Goal: Find specific page/section: Find specific page/section

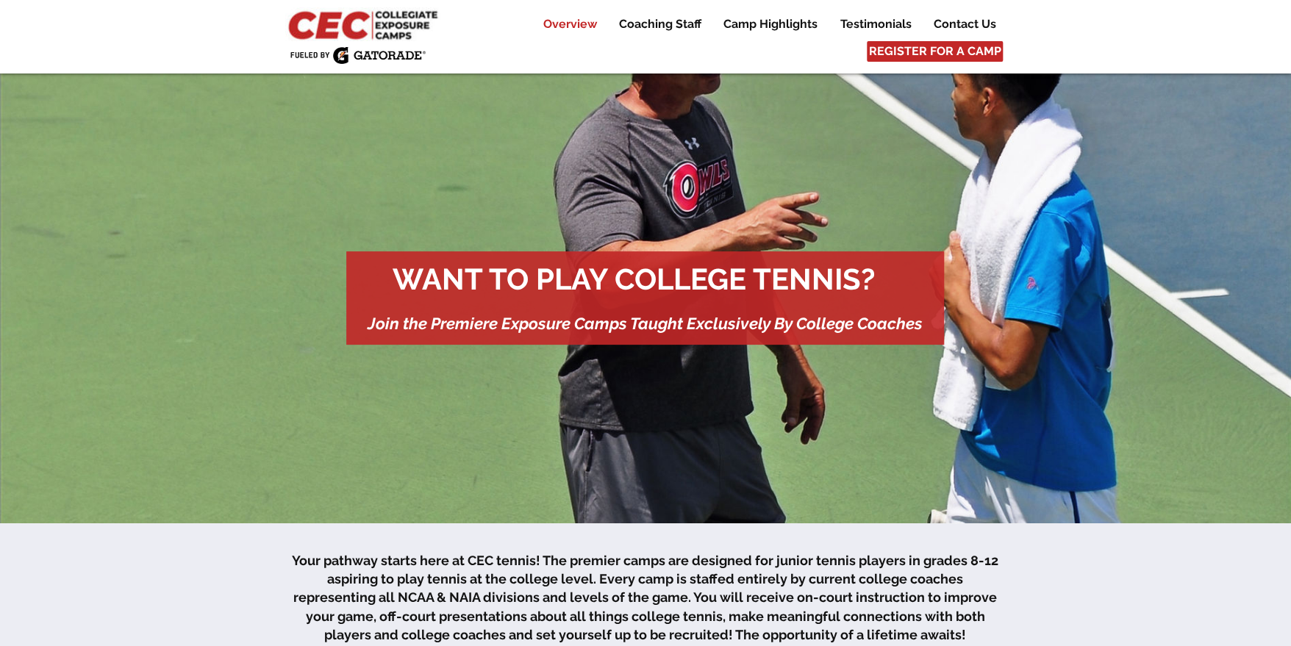
click at [583, 19] on p "Overview" at bounding box center [570, 24] width 68 height 18
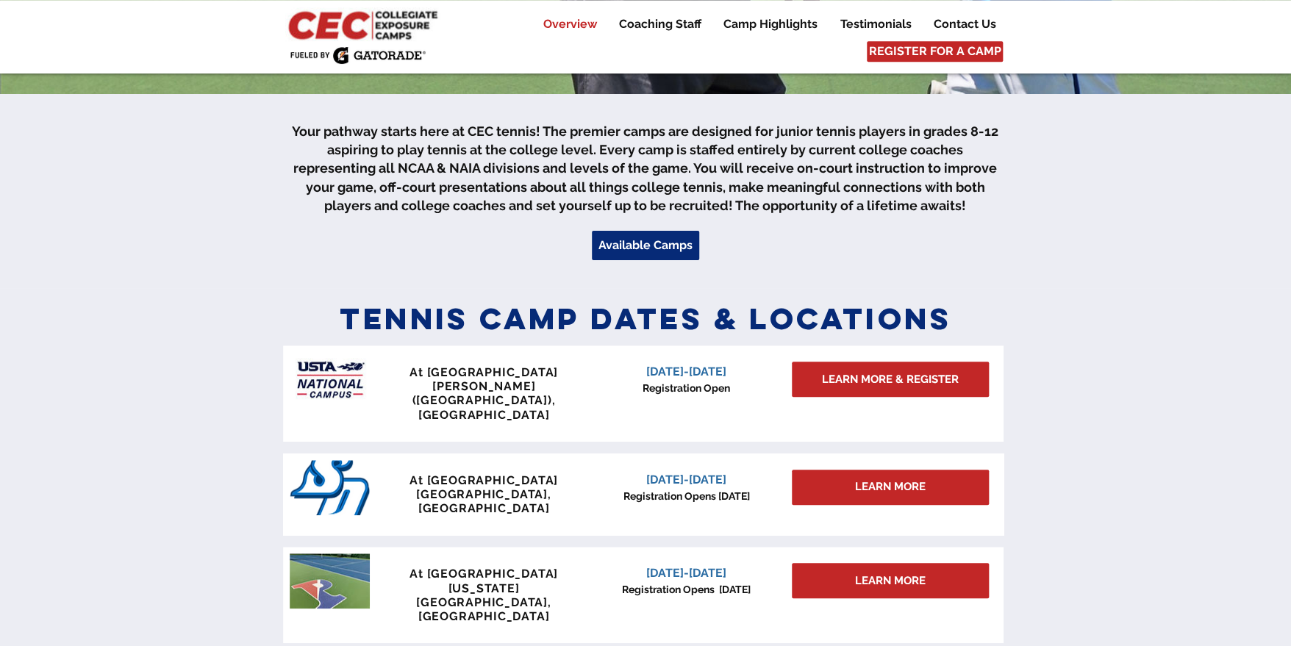
scroll to position [450, 0]
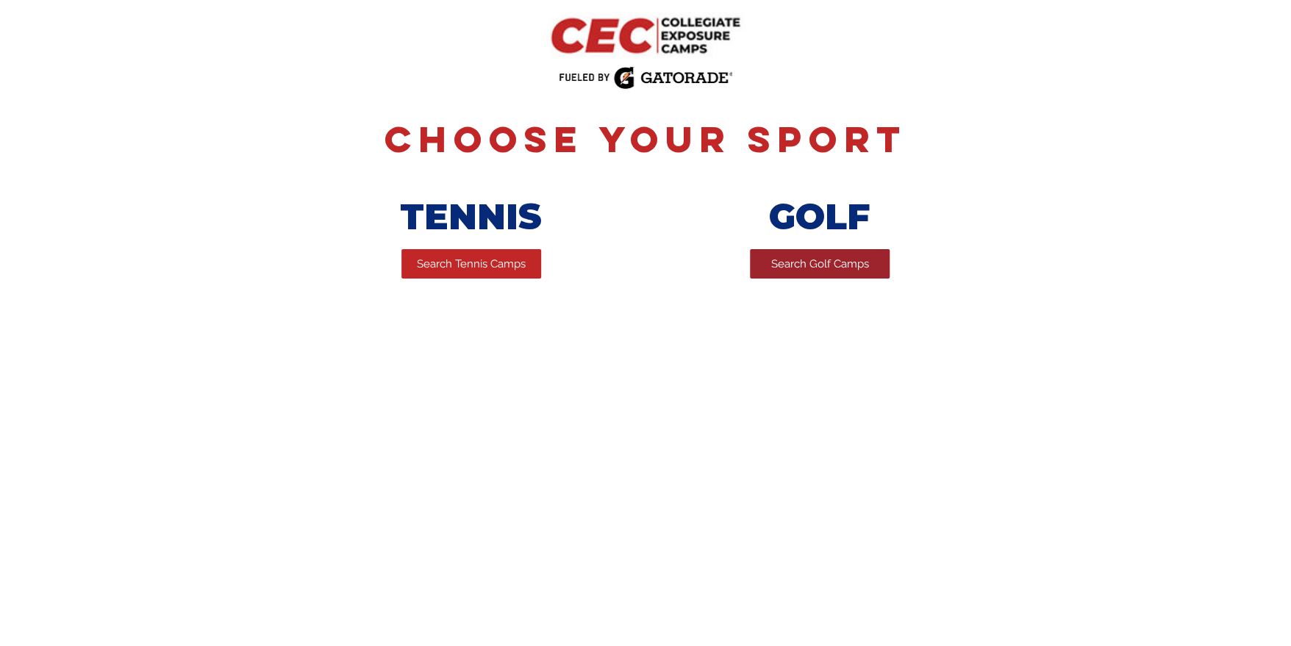
click at [849, 267] on span "Search Golf Camps" at bounding box center [820, 264] width 98 height 15
click at [486, 258] on link "Search Tennis Camps" at bounding box center [471, 263] width 140 height 29
click at [856, 270] on span "Search Golf Camps" at bounding box center [820, 264] width 98 height 15
